Goal: Book appointment/travel/reservation

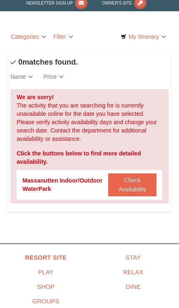
scroll to position [12, 0]
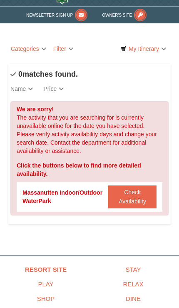
click at [138, 197] on button "Check Availability" at bounding box center [132, 196] width 48 height 23
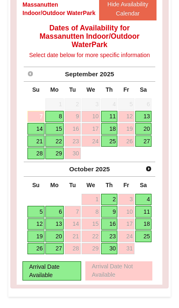
scroll to position [199, 0]
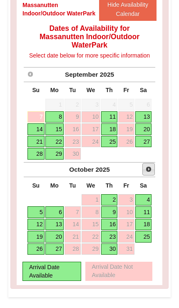
click at [152, 172] on span "Next" at bounding box center [148, 169] width 7 height 7
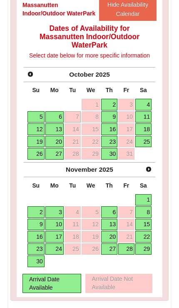
click at [148, 242] on link "22" at bounding box center [143, 237] width 16 height 12
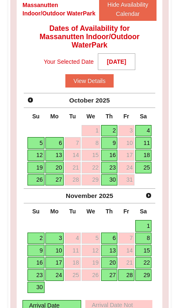
click at [36, 281] on link "23" at bounding box center [35, 275] width 17 height 12
click at [150, 268] on link "22" at bounding box center [143, 263] width 16 height 12
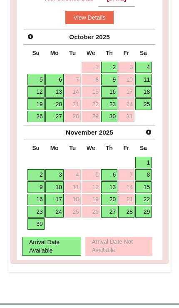
scroll to position [267, 0]
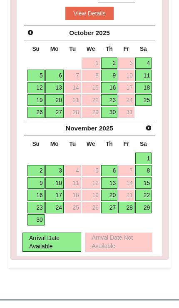
click at [148, 201] on link "22" at bounding box center [143, 195] width 16 height 12
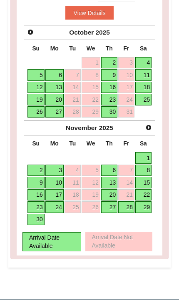
click at [149, 201] on link "22" at bounding box center [143, 195] width 16 height 12
click at [146, 201] on link "22" at bounding box center [143, 195] width 16 height 12
click at [35, 213] on link "23" at bounding box center [35, 207] width 17 height 12
click at [59, 213] on link "24" at bounding box center [54, 207] width 18 height 12
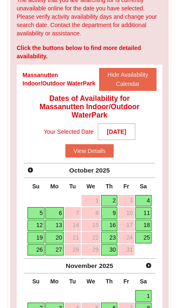
scroll to position [129, 0]
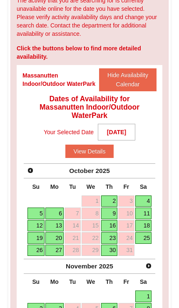
click at [104, 158] on button "View Details" at bounding box center [89, 150] width 49 height 13
